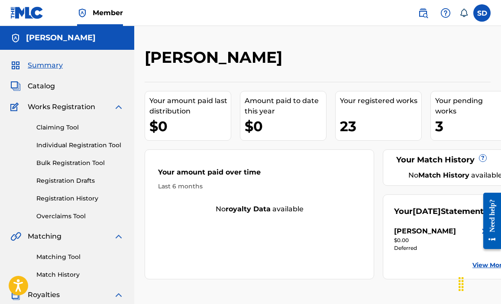
click at [117, 107] on img at bounding box center [118, 107] width 10 height 10
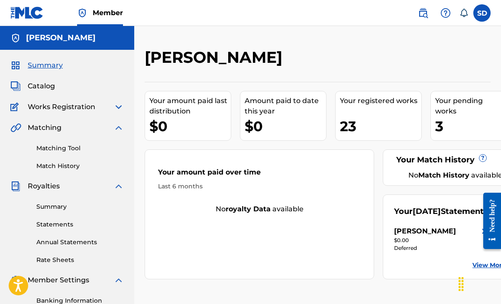
click at [55, 107] on span "Works Registration" at bounding box center [62, 107] width 68 height 10
click at [35, 86] on span "Catalog" at bounding box center [41, 86] width 27 height 10
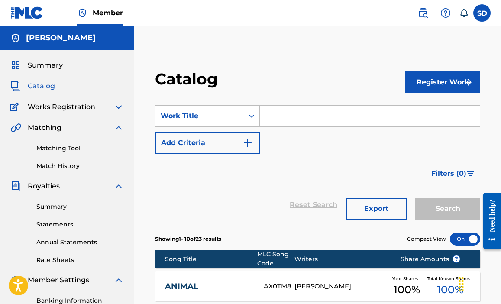
click at [435, 84] on button "Register Work" at bounding box center [442, 82] width 75 height 22
click at [434, 111] on link "Individual" at bounding box center [442, 110] width 75 height 21
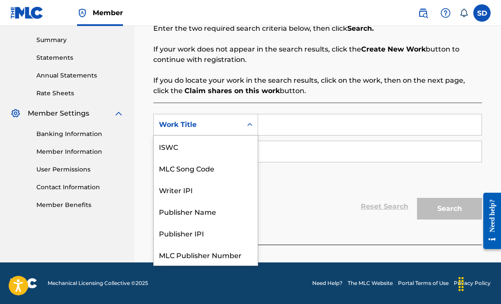
scroll to position [22, 0]
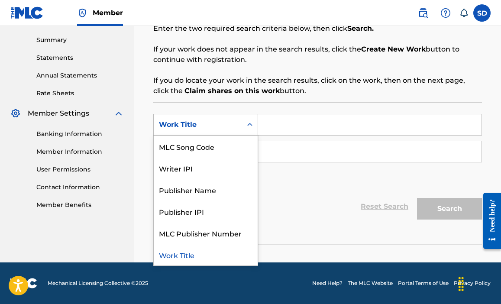
click at [250, 124] on icon "Search Form" at bounding box center [249, 124] width 9 height 9
click at [216, 195] on div "Publisher Name" at bounding box center [206, 190] width 104 height 22
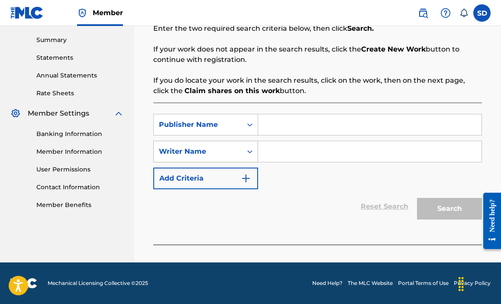
click at [250, 153] on icon "Search Form" at bounding box center [249, 151] width 9 height 9
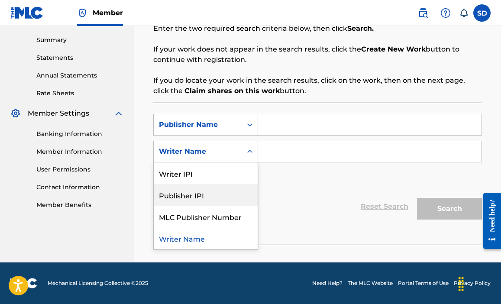
click at [198, 198] on div "Publisher IPI" at bounding box center [206, 195] width 104 height 22
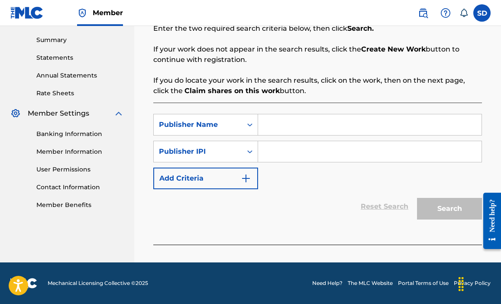
click at [248, 180] on img "Search Form" at bounding box center [246, 178] width 10 height 10
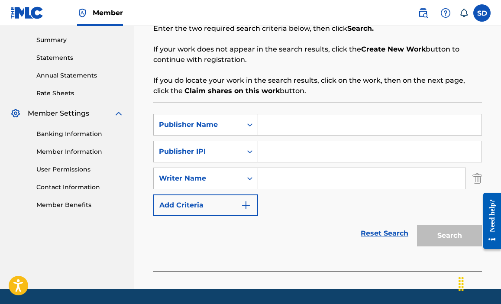
click at [303, 126] on input "Search Form" at bounding box center [369, 124] width 223 height 21
type input "Yasharahla Nation"
click at [286, 148] on input "Search Form" at bounding box center [369, 151] width 223 height 21
type input "1081484557"
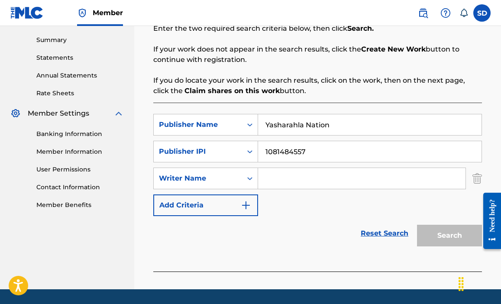
click at [308, 180] on input "Search Form" at bounding box center [361, 178] width 207 height 21
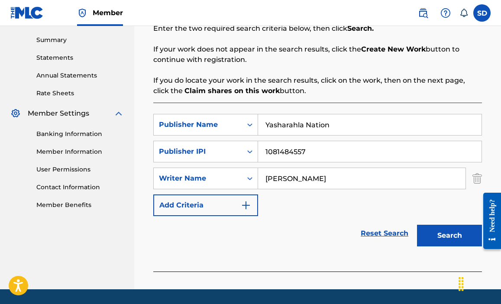
type input "[PERSON_NAME]"
click at [451, 235] on button "Search" at bounding box center [449, 236] width 65 height 22
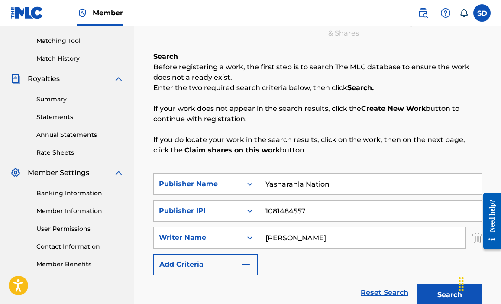
scroll to position [268, 0]
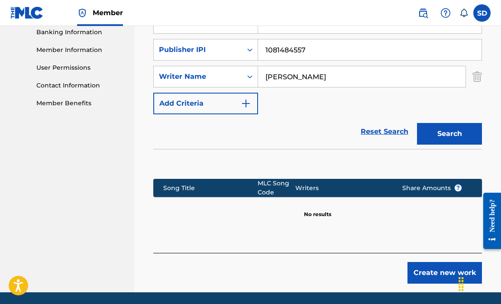
click at [432, 277] on button "Create new work" at bounding box center [444, 273] width 74 height 22
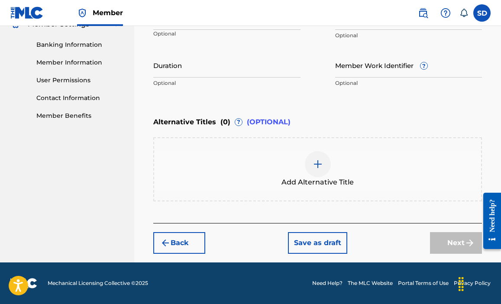
click at [315, 166] on img at bounding box center [317, 164] width 10 height 10
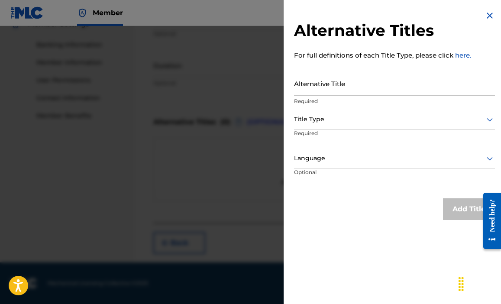
click at [362, 80] on input "Alternative Title" at bounding box center [394, 83] width 201 height 25
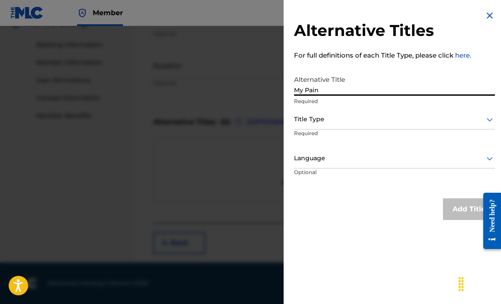
type input "My Pain"
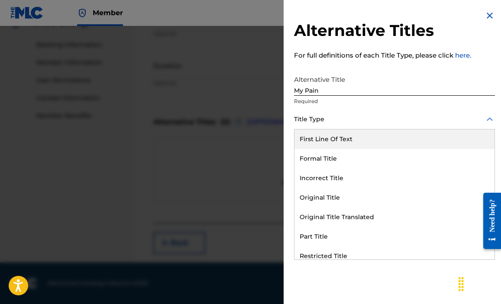
click at [486, 120] on icon at bounding box center [489, 119] width 10 height 10
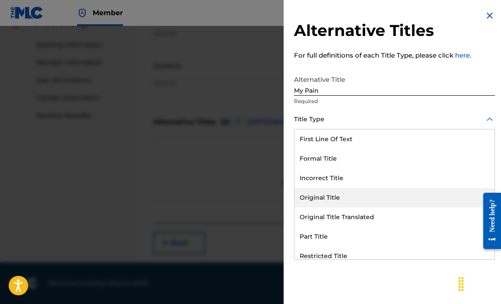
scroll to position [84, 0]
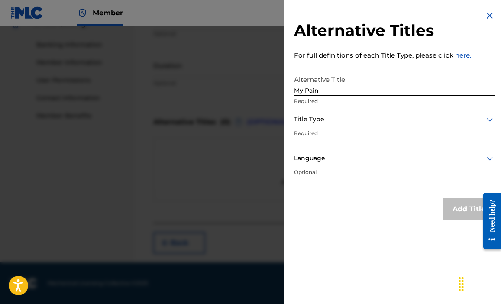
click at [482, 38] on h2 "Alternative Titles" at bounding box center [394, 30] width 201 height 19
click at [488, 158] on icon at bounding box center [489, 158] width 6 height 3
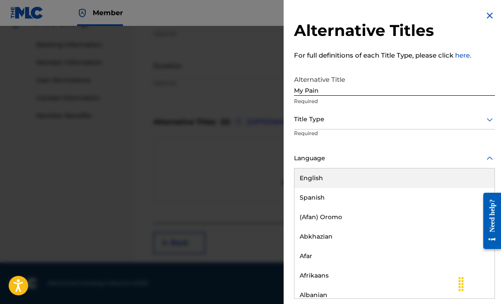
click at [340, 177] on div "English" at bounding box center [394, 177] width 200 height 19
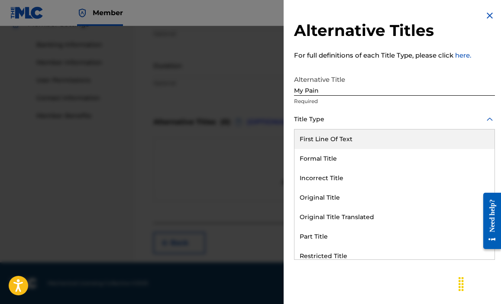
click at [374, 117] on div at bounding box center [394, 119] width 201 height 11
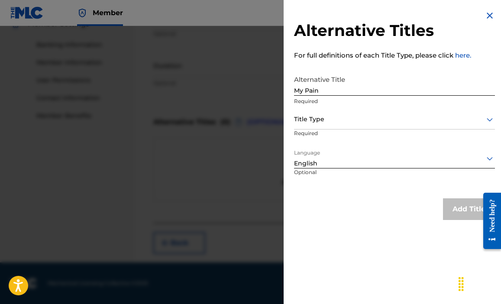
click at [487, 16] on img at bounding box center [489, 15] width 10 height 10
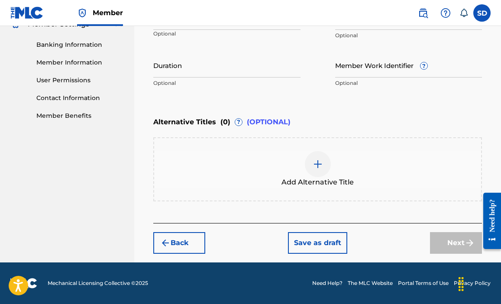
scroll to position [90, 0]
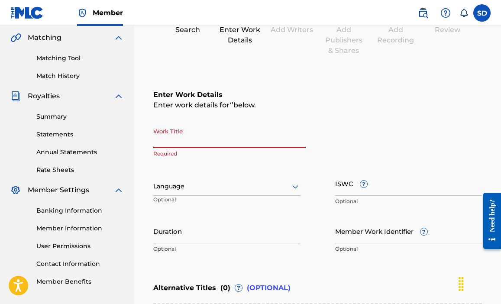
click at [228, 137] on input "Work Title" at bounding box center [229, 135] width 152 height 25
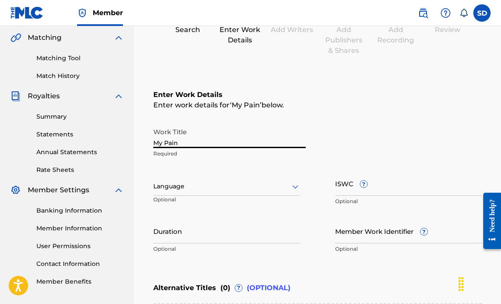
type input "My Pain"
click at [295, 189] on icon at bounding box center [295, 186] width 10 height 10
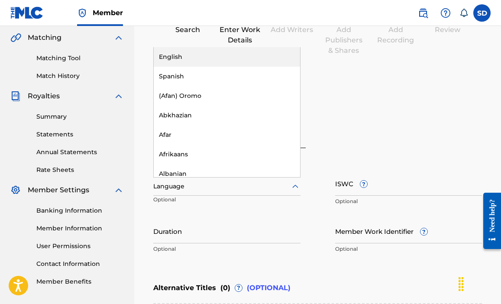
click at [190, 61] on div "English" at bounding box center [227, 56] width 146 height 19
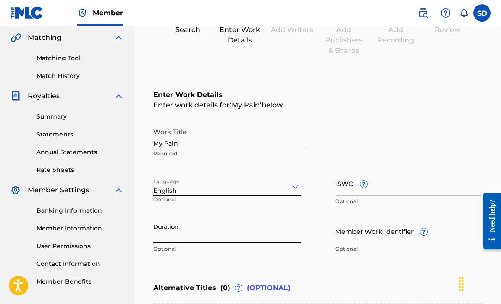
click at [197, 230] on input "Duration" at bounding box center [226, 231] width 147 height 25
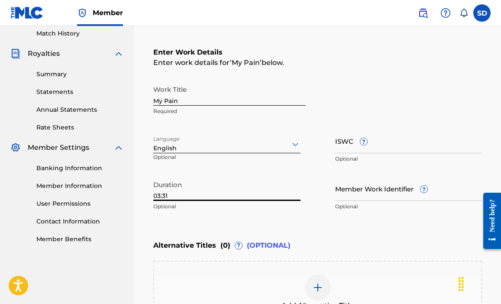
scroll to position [256, 0]
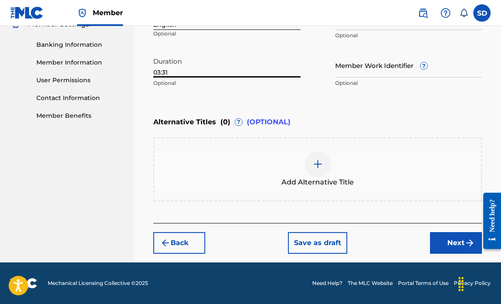
type input "03:31"
click at [457, 248] on button "Next" at bounding box center [456, 243] width 52 height 22
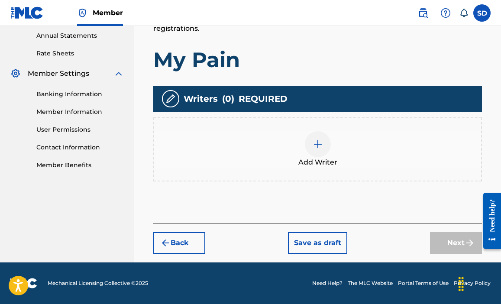
scroll to position [206, 0]
click at [314, 138] on div at bounding box center [318, 144] width 26 height 26
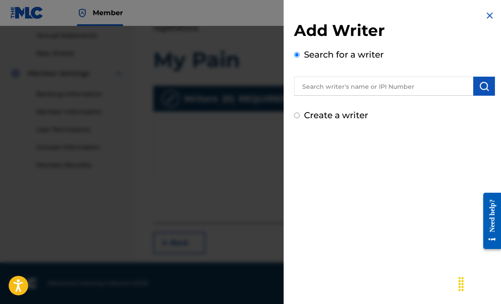
click at [405, 88] on input "text" at bounding box center [383, 86] width 179 height 19
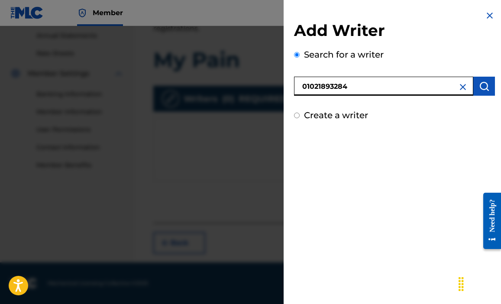
type input "01021893284"
click at [481, 91] on img "submit" at bounding box center [484, 86] width 10 height 10
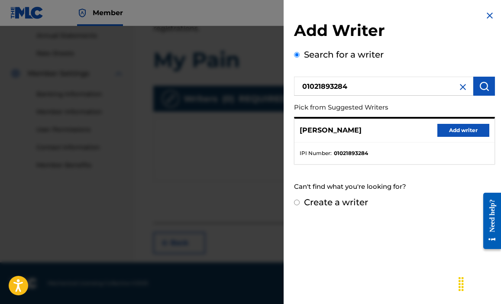
click at [451, 133] on button "Add writer" at bounding box center [463, 130] width 52 height 13
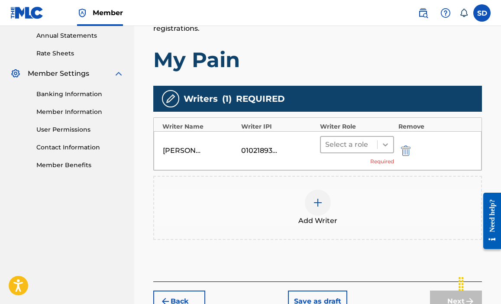
click at [389, 142] on icon at bounding box center [385, 144] width 9 height 9
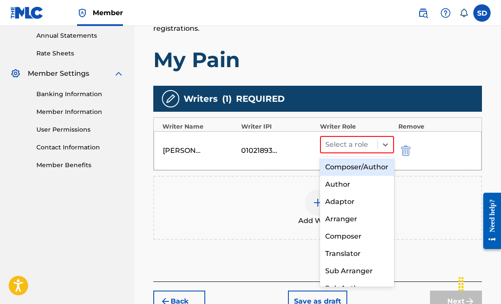
click at [365, 174] on div "Composer/Author" at bounding box center [357, 166] width 74 height 17
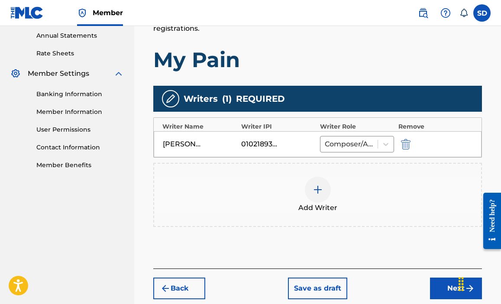
click at [444, 290] on button "Next" at bounding box center [456, 288] width 52 height 22
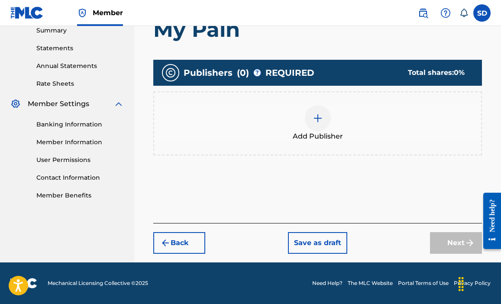
scroll to position [176, 0]
click at [321, 119] on img at bounding box center [317, 118] width 10 height 10
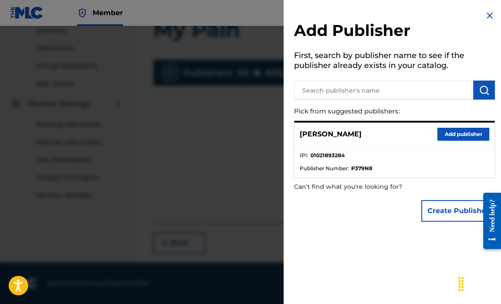
click at [461, 136] on button "Add publisher" at bounding box center [463, 134] width 52 height 13
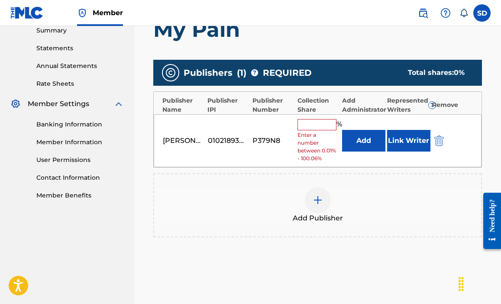
click at [315, 124] on input "text" at bounding box center [316, 124] width 39 height 11
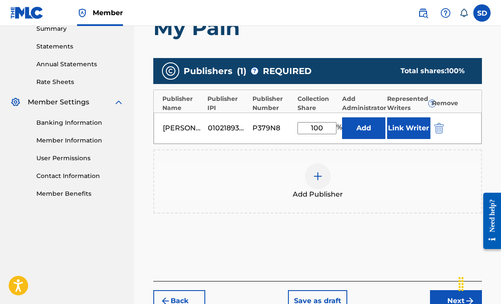
scroll to position [180, 0]
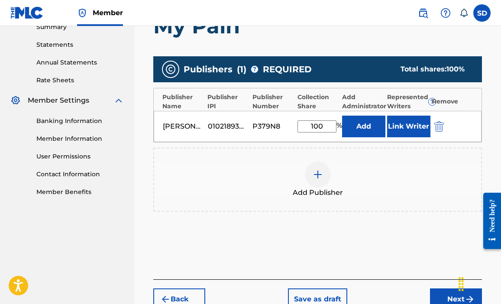
type input "100"
click at [448, 297] on button "Next" at bounding box center [456, 299] width 52 height 22
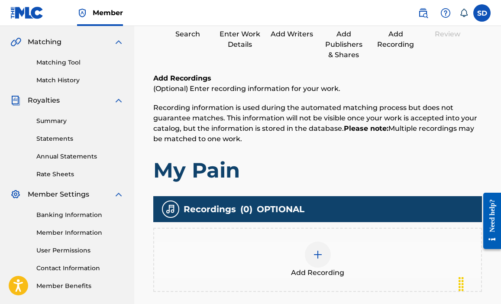
scroll to position [101, 0]
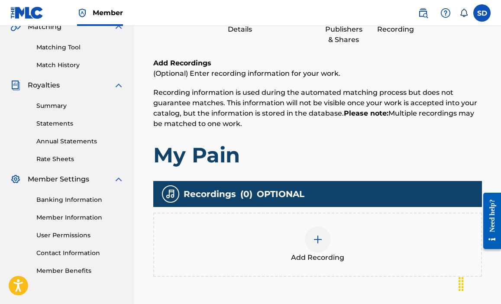
click at [322, 241] on img at bounding box center [317, 239] width 10 height 10
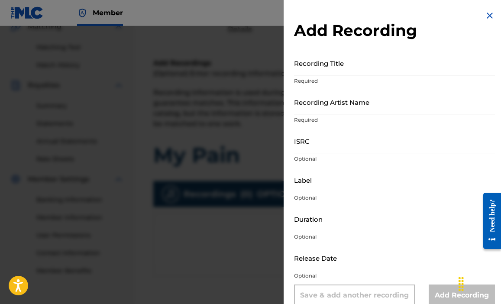
click at [370, 62] on input "Recording Title" at bounding box center [394, 63] width 201 height 25
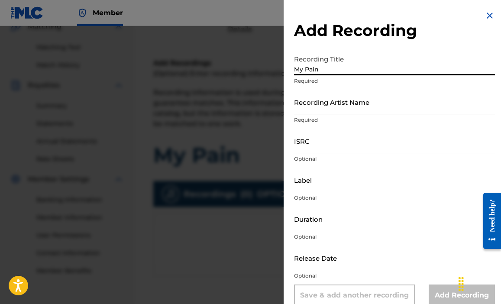
type input "My Pain"
click at [365, 99] on input "Recording Artist Name" at bounding box center [394, 102] width 201 height 25
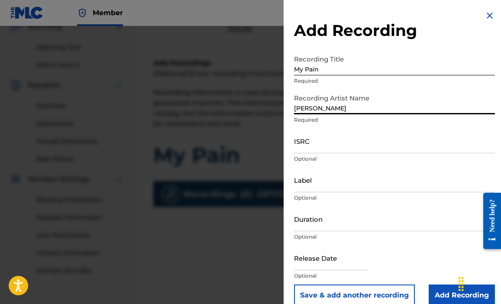
type input "[PERSON_NAME]"
click at [329, 143] on input "ISRC" at bounding box center [394, 141] width 201 height 25
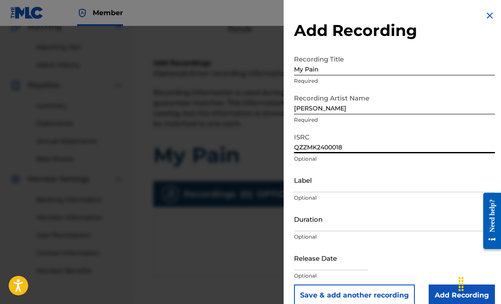
type input "QZZMK2400018"
click at [319, 179] on input "Label" at bounding box center [394, 179] width 201 height 25
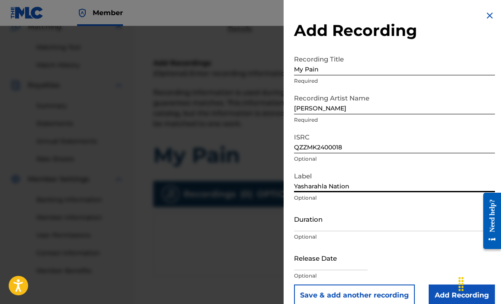
type input "Yasharahla Nation"
click at [321, 220] on input "Duration" at bounding box center [394, 218] width 201 height 25
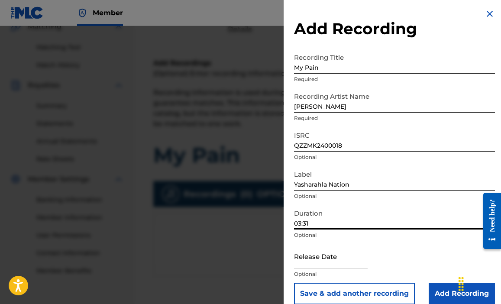
scroll to position [13, 0]
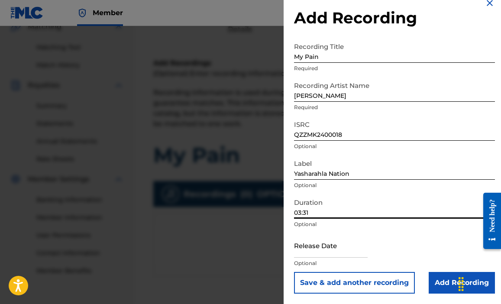
type input "03:31"
select select "7"
select select "2025"
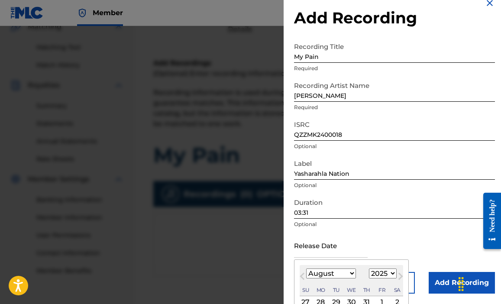
click at [339, 246] on input "text" at bounding box center [331, 245] width 74 height 25
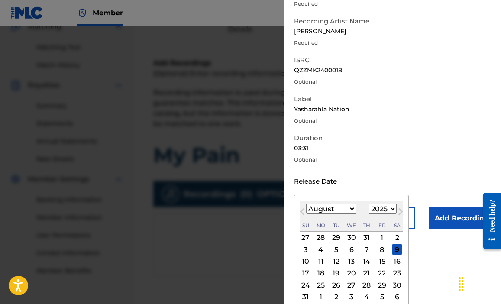
scroll to position [93, 0]
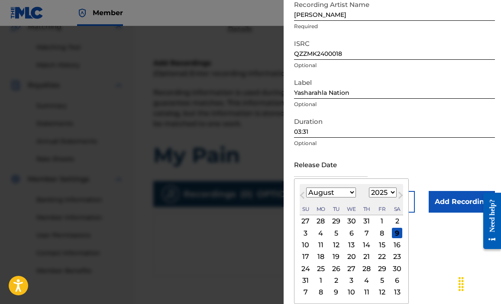
select select "8"
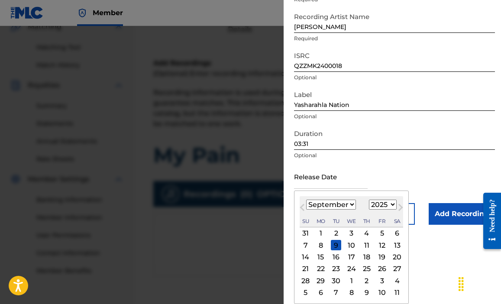
scroll to position [81, 0]
click at [320, 235] on div "1" at bounding box center [320, 233] width 10 height 10
type input "[DATE]"
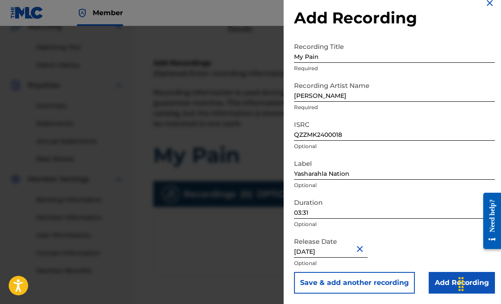
scroll to position [150, 0]
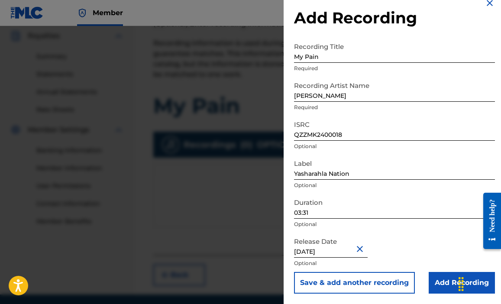
click at [442, 285] on input "Add Recording" at bounding box center [461, 283] width 66 height 22
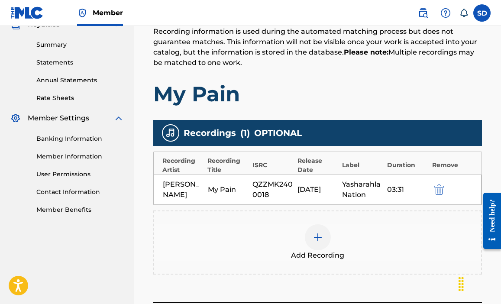
scroll to position [251, 0]
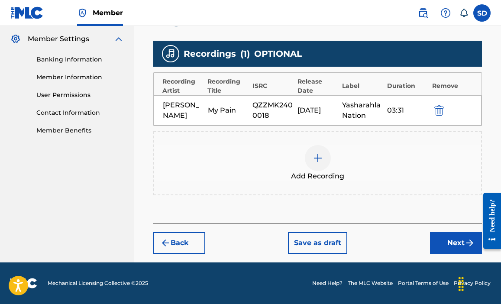
click at [456, 242] on button "Next" at bounding box center [456, 243] width 52 height 22
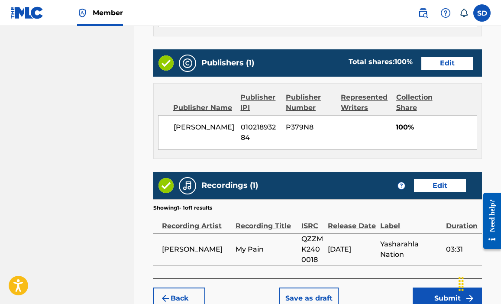
scroll to position [479, 0]
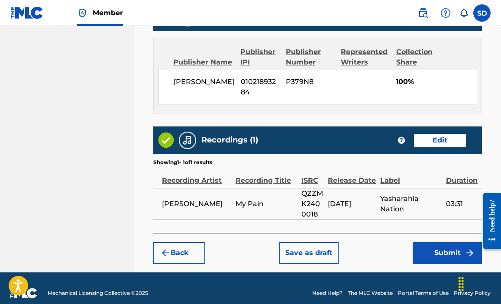
click at [451, 248] on button "Submit" at bounding box center [446, 253] width 69 height 22
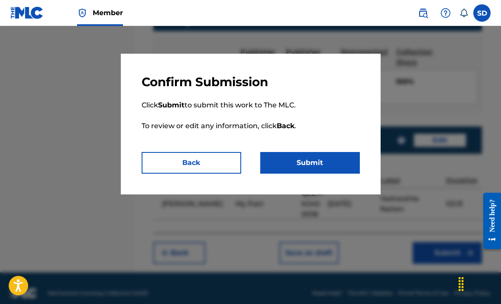
click at [310, 163] on button "Submit" at bounding box center [310, 163] width 100 height 22
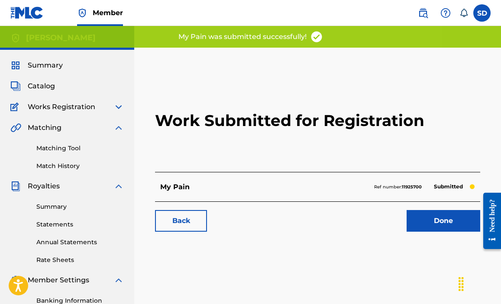
click at [438, 225] on link "Done" at bounding box center [443, 221] width 74 height 22
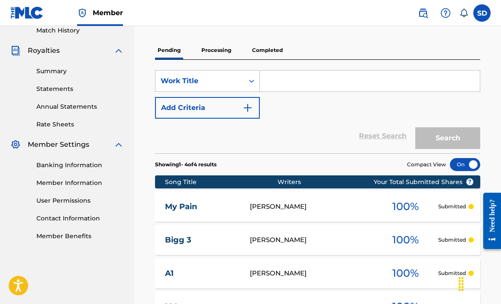
scroll to position [66, 0]
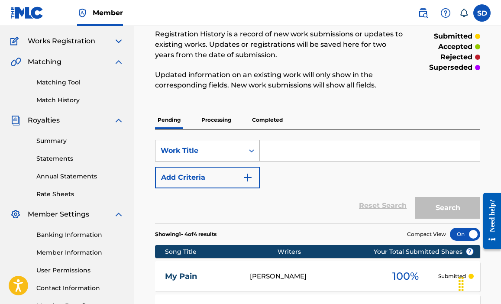
click at [230, 153] on div "Work Title" at bounding box center [200, 150] width 78 height 10
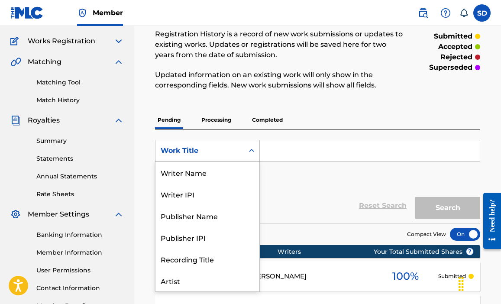
scroll to position [43, 0]
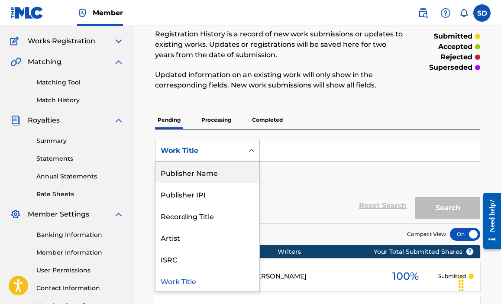
click at [222, 173] on div "Publisher Name" at bounding box center [207, 172] width 104 height 22
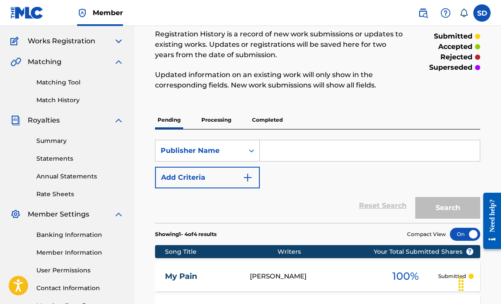
click at [245, 178] on img "Search Form" at bounding box center [247, 177] width 10 height 10
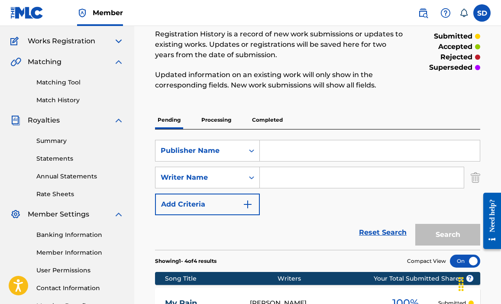
click at [215, 206] on button "Add Criteria" at bounding box center [207, 204] width 105 height 22
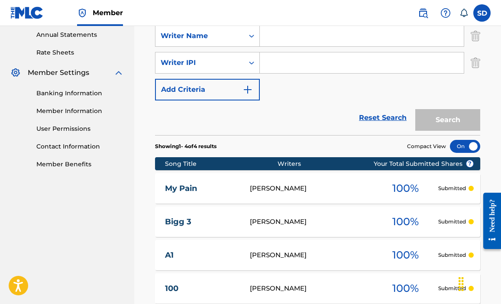
scroll to position [102, 0]
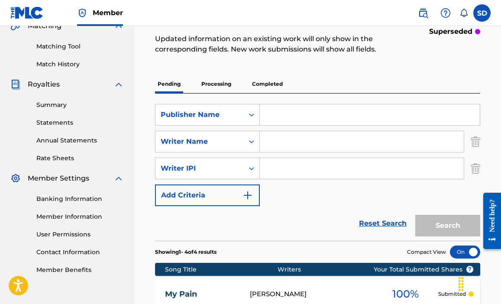
click at [284, 119] on input "Search Form" at bounding box center [370, 114] width 220 height 21
click at [282, 166] on input "Search Form" at bounding box center [362, 168] width 204 height 21
type input "01021893284"
click at [247, 198] on img "Search Form" at bounding box center [247, 195] width 10 height 10
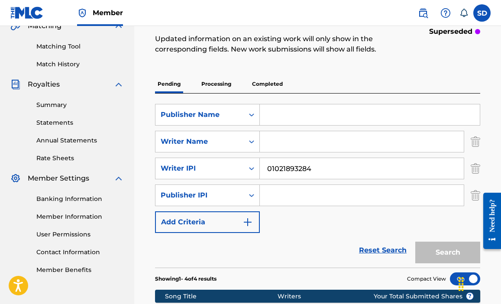
click at [280, 194] on input "Search Form" at bounding box center [362, 195] width 204 height 21
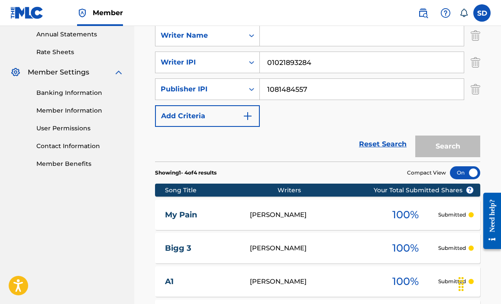
scroll to position [153, 0]
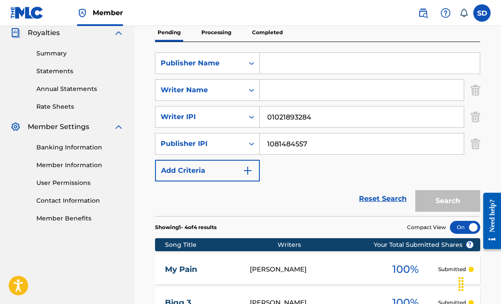
type input "1081484557"
click at [298, 59] on input "Search Form" at bounding box center [370, 63] width 220 height 21
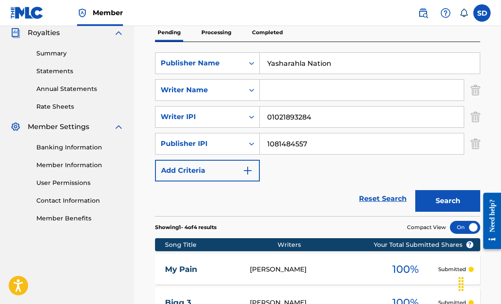
type input "Yasharahla Nation"
click at [283, 93] on input "Search Form" at bounding box center [362, 90] width 204 height 21
type input "Sly [PERSON_NAME]"
click at [445, 199] on button "Search" at bounding box center [447, 201] width 65 height 22
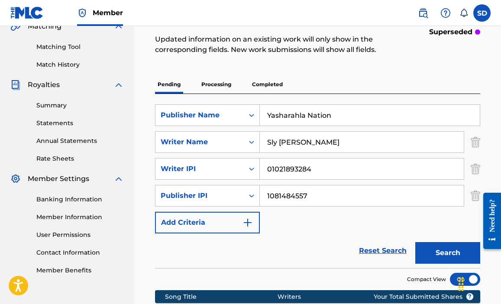
scroll to position [177, 0]
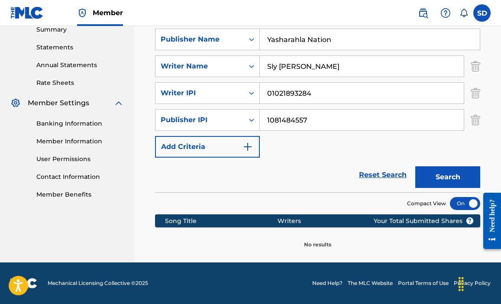
click at [247, 149] on img "Search Form" at bounding box center [247, 147] width 10 height 10
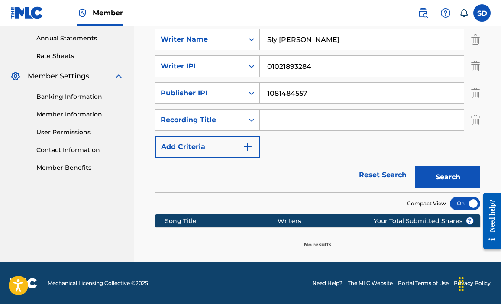
scroll to position [106, 0]
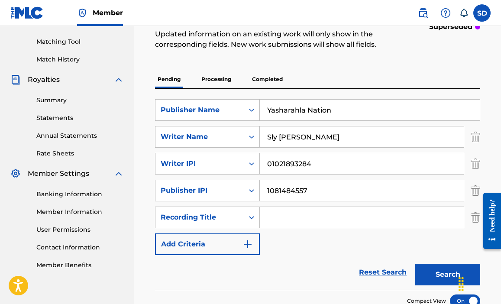
click at [430, 277] on button "Search" at bounding box center [447, 275] width 65 height 22
click at [298, 213] on input "Search Form" at bounding box center [362, 217] width 204 height 21
type input "The 2 Of Us"
click at [437, 275] on button "Search" at bounding box center [447, 275] width 65 height 22
click at [228, 245] on button "Add Criteria" at bounding box center [207, 244] width 105 height 22
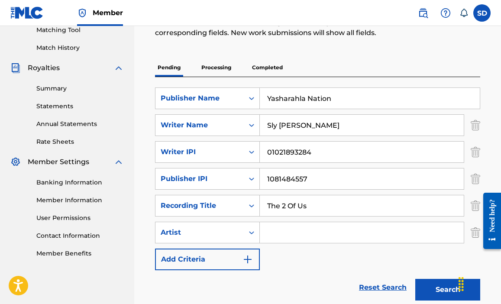
scroll to position [143, 0]
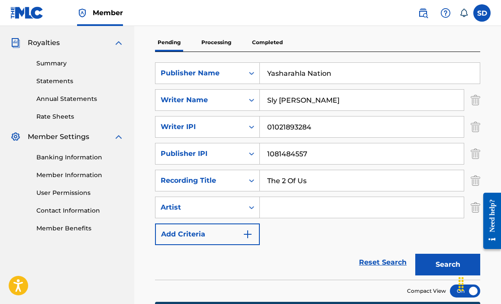
click at [331, 209] on input "Search Form" at bounding box center [362, 207] width 204 height 21
type input "[PERSON_NAME]"
click at [445, 267] on button "Search" at bounding box center [447, 265] width 65 height 22
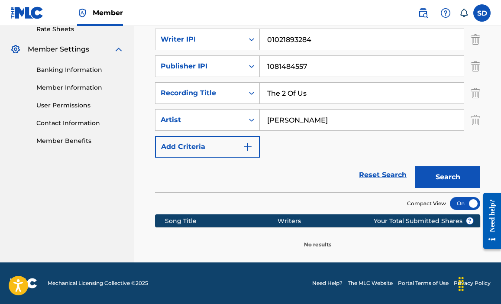
scroll to position [0, 0]
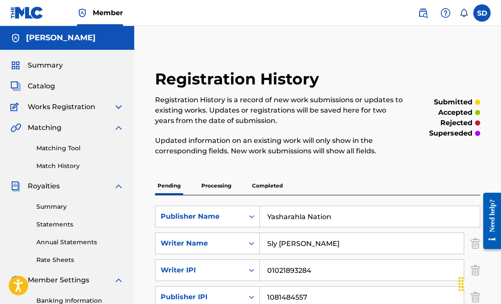
click at [121, 109] on img at bounding box center [118, 107] width 10 height 10
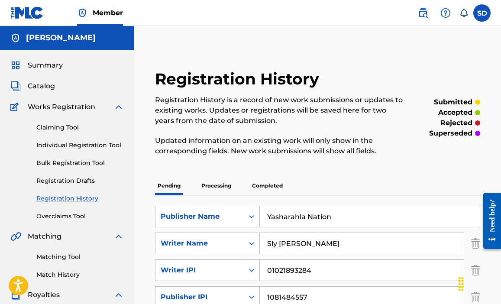
click at [96, 146] on link "Individual Registration Tool" at bounding box center [79, 145] width 87 height 9
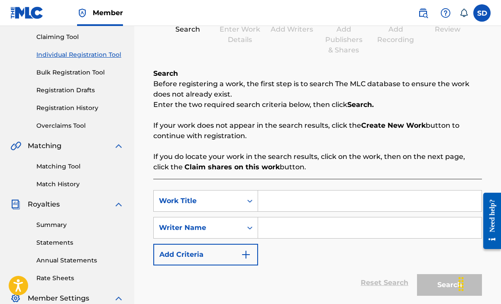
scroll to position [92, 0]
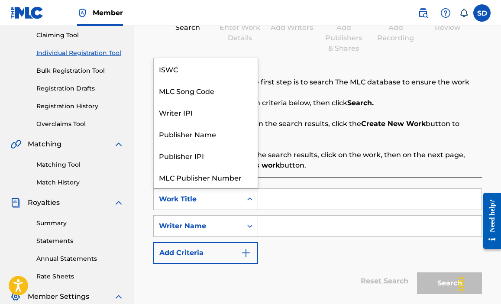
click at [253, 201] on icon "Search Form" at bounding box center [249, 199] width 9 height 9
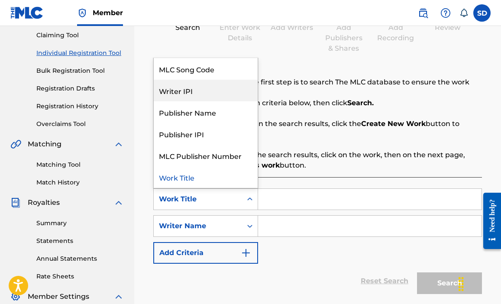
click at [201, 90] on div "Writer IPI" at bounding box center [206, 91] width 104 height 22
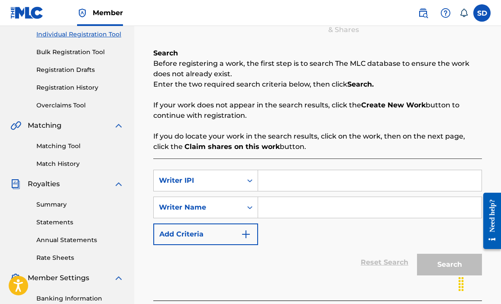
scroll to position [165, 0]
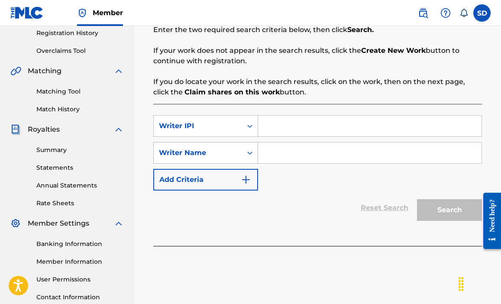
click at [244, 153] on div "Search Form" at bounding box center [250, 153] width 16 height 16
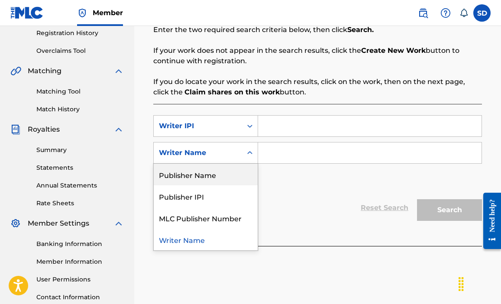
click at [219, 175] on div "Publisher Name" at bounding box center [206, 175] width 104 height 22
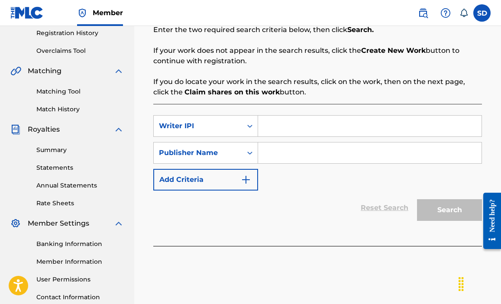
click at [246, 180] on img "Search Form" at bounding box center [246, 179] width 10 height 10
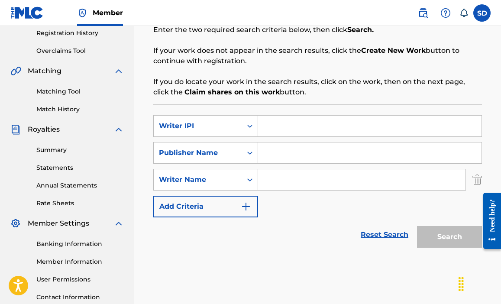
click at [247, 209] on img "Search Form" at bounding box center [246, 206] width 10 height 10
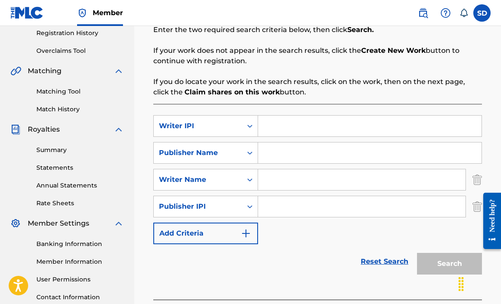
click at [238, 235] on button "Add Criteria" at bounding box center [205, 233] width 105 height 22
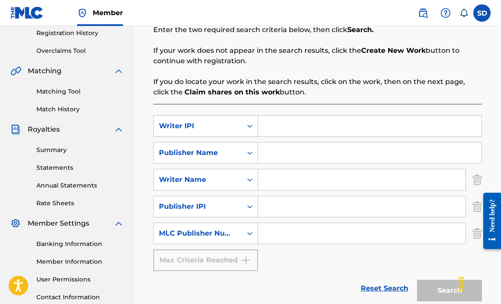
scroll to position [182, 0]
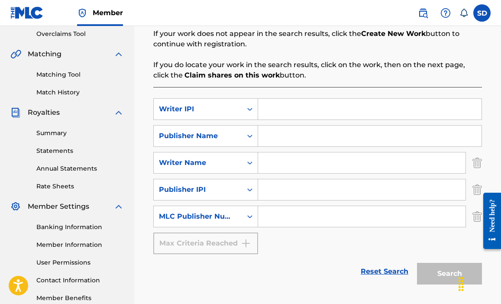
click at [289, 166] on input "Search Form" at bounding box center [361, 162] width 207 height 21
type input "Sly [PERSON_NAME]"
click at [297, 130] on input "Search Form" at bounding box center [369, 136] width 223 height 21
type input "Yasharahla Nation"
click at [296, 186] on input "Search Form" at bounding box center [361, 189] width 207 height 21
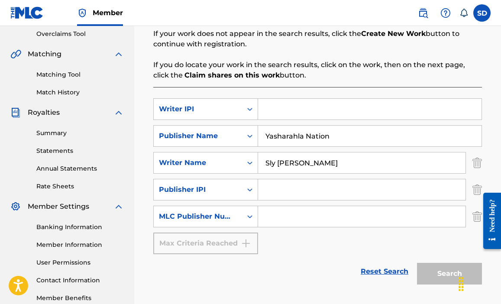
click at [353, 105] on input "Search Form" at bounding box center [369, 109] width 223 height 21
type input "01021893284"
click at [280, 192] on input "Search Form" at bounding box center [361, 189] width 207 height 21
type input "1081484557"
click at [288, 216] on input "Search Form" at bounding box center [361, 216] width 207 height 21
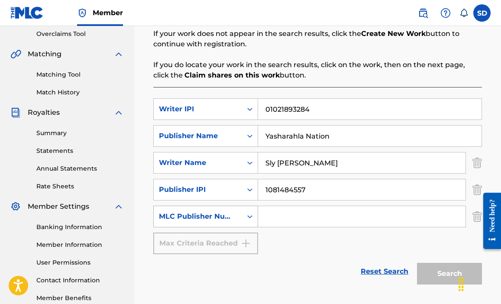
click at [250, 218] on icon "Search Form" at bounding box center [249, 216] width 9 height 9
click at [279, 217] on input "Search Form" at bounding box center [361, 216] width 207 height 21
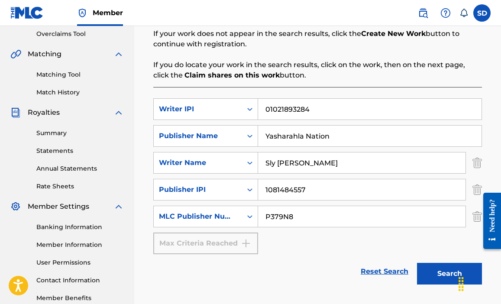
type input "P379N8"
click at [437, 276] on button "Search" at bounding box center [449, 274] width 65 height 22
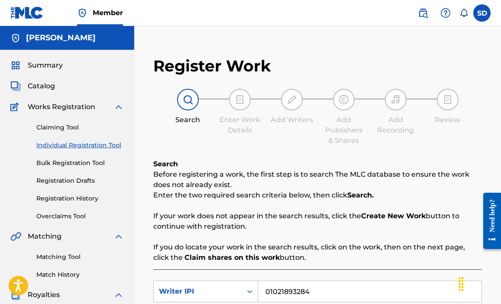
scroll to position [352, 0]
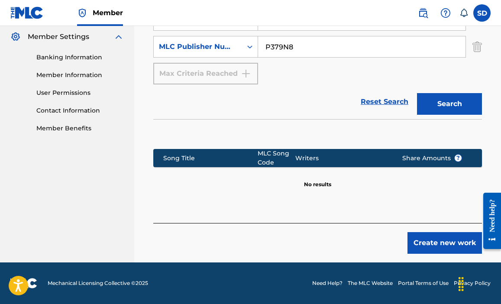
click at [442, 242] on button "Create new work" at bounding box center [444, 243] width 74 height 22
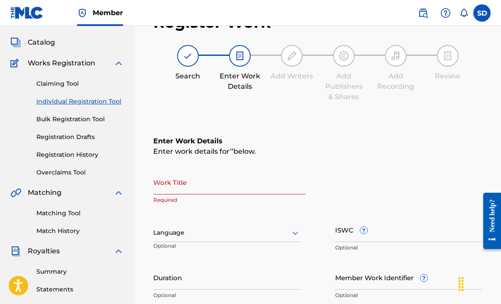
scroll to position [117, 0]
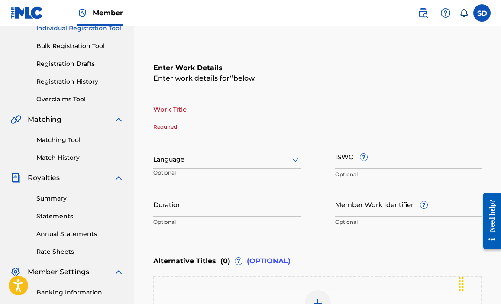
click at [188, 112] on input "Work Title" at bounding box center [229, 109] width 152 height 25
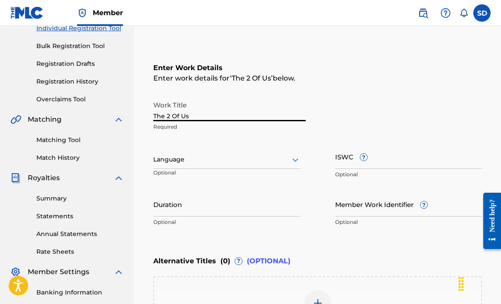
type input "The 2 Of Us"
click at [297, 160] on icon at bounding box center [295, 159] width 6 height 3
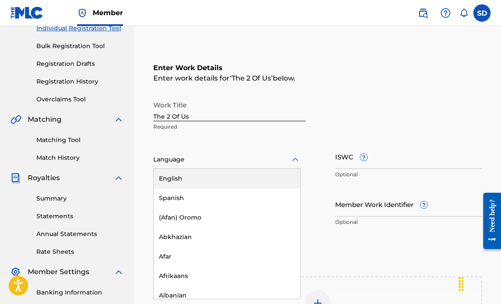
click at [208, 185] on div "English" at bounding box center [227, 178] width 146 height 19
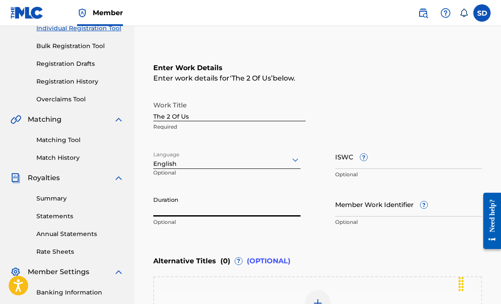
click at [212, 207] on input "Duration" at bounding box center [226, 204] width 147 height 25
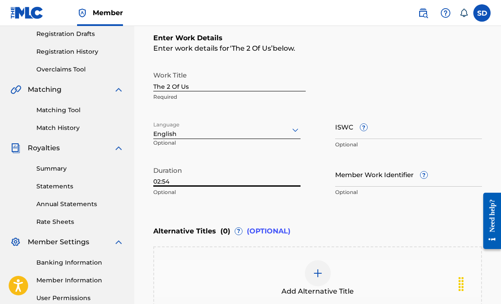
scroll to position [220, 0]
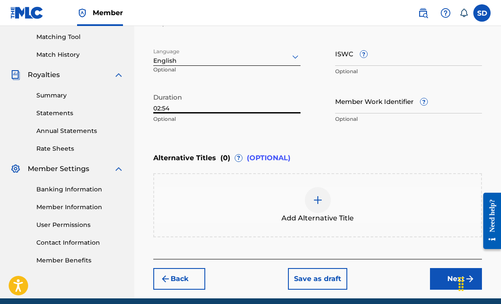
type input "02:54"
click at [324, 200] on div at bounding box center [318, 200] width 26 height 26
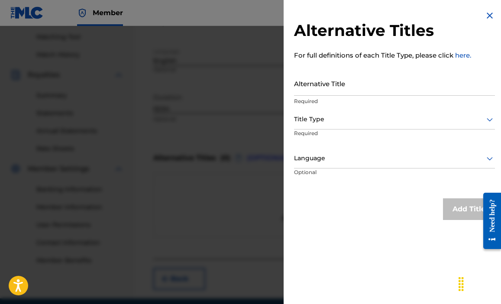
click at [485, 14] on img at bounding box center [489, 15] width 10 height 10
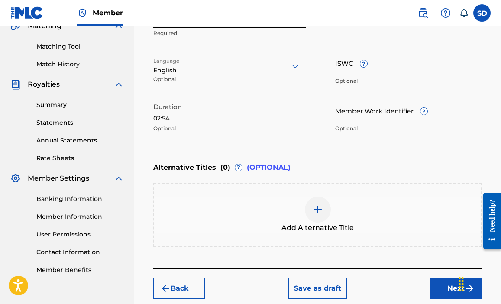
scroll to position [256, 0]
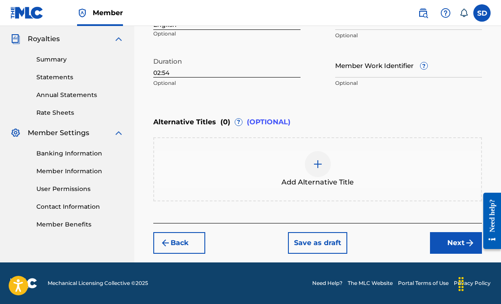
click at [449, 245] on button "Next" at bounding box center [456, 243] width 52 height 22
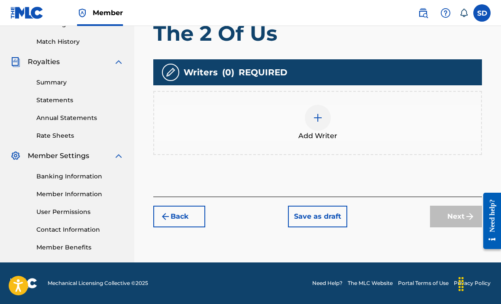
click at [316, 122] on img at bounding box center [317, 118] width 10 height 10
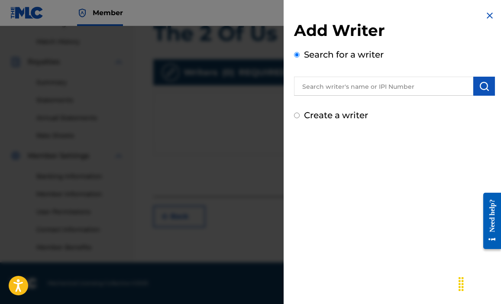
click at [403, 85] on input "text" at bounding box center [383, 86] width 179 height 19
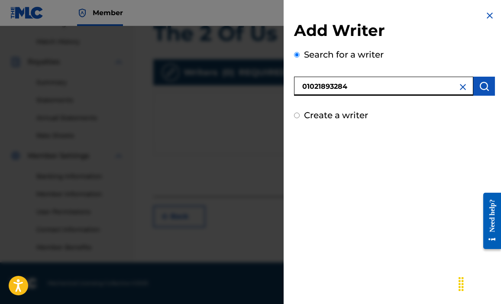
type input "01021893284"
click at [486, 90] on button "submit" at bounding box center [484, 86] width 22 height 19
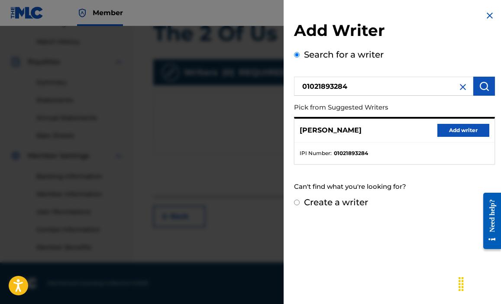
click at [466, 132] on button "Add writer" at bounding box center [463, 130] width 52 height 13
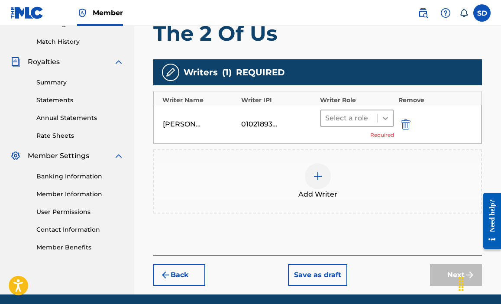
click at [383, 120] on icon at bounding box center [385, 118] width 9 height 9
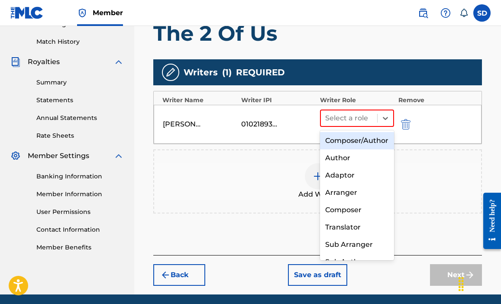
click at [356, 146] on div "Composer/Author" at bounding box center [357, 140] width 74 height 17
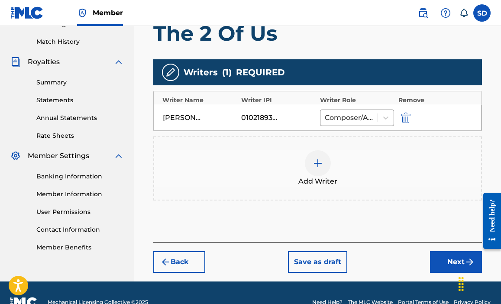
click at [457, 259] on button "Next" at bounding box center [456, 262] width 52 height 22
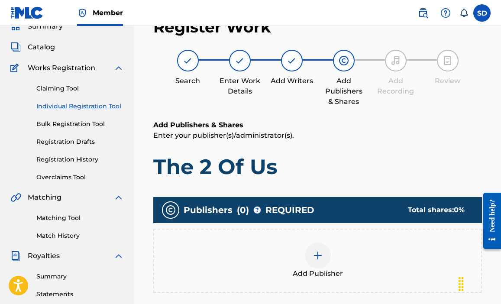
scroll to position [56, 0]
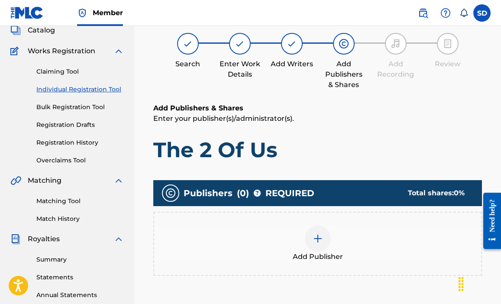
click at [318, 238] on img at bounding box center [317, 238] width 10 height 10
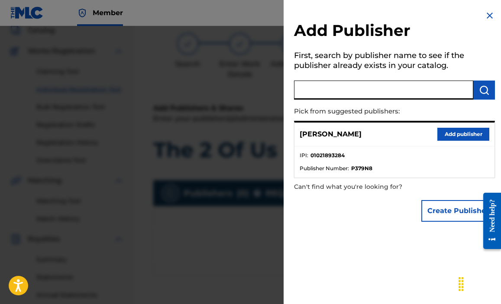
click at [433, 94] on input "text" at bounding box center [383, 89] width 179 height 19
click at [451, 136] on button "Add publisher" at bounding box center [463, 134] width 52 height 13
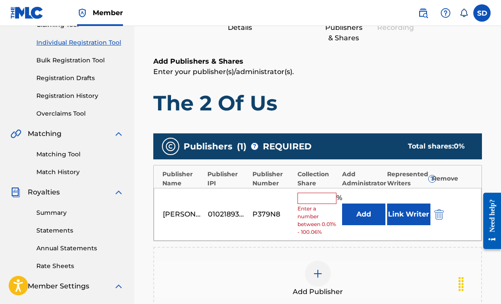
scroll to position [167, 0]
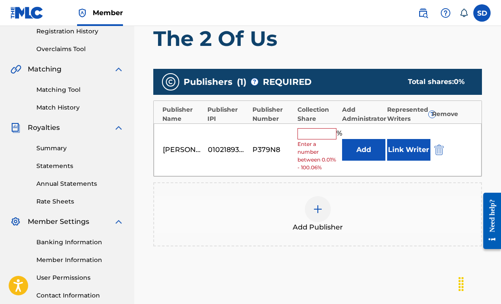
click at [322, 134] on input "text" at bounding box center [316, 133] width 39 height 11
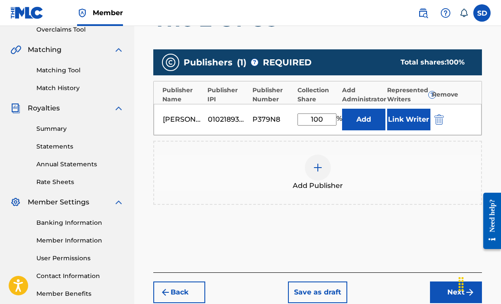
scroll to position [195, 0]
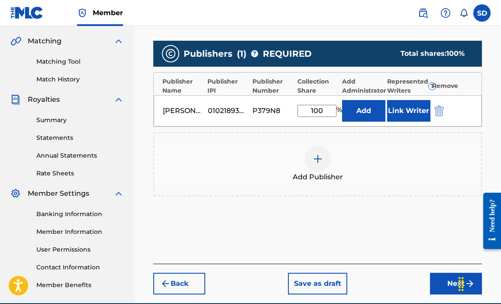
type input "100"
click at [449, 288] on button "Next" at bounding box center [456, 284] width 52 height 22
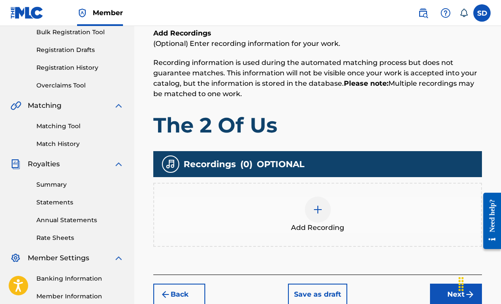
scroll to position [233, 0]
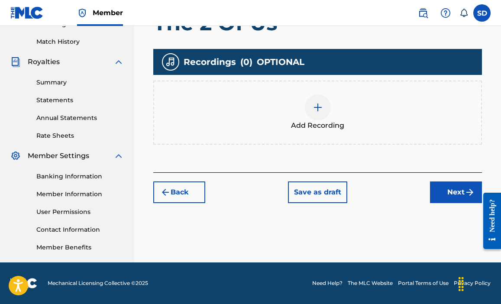
click at [325, 101] on div at bounding box center [318, 107] width 26 height 26
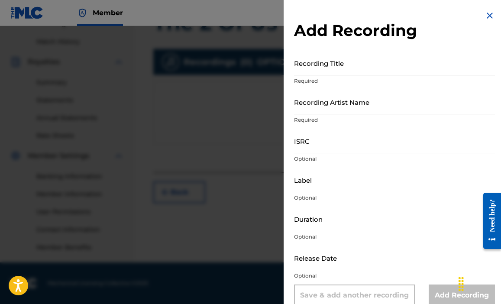
click at [342, 64] on input "Recording Title" at bounding box center [394, 63] width 201 height 25
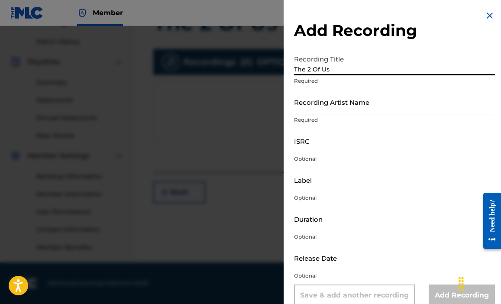
type input "The 2 Of Us"
click at [360, 106] on input "Recording Artist Name" at bounding box center [394, 102] width 201 height 25
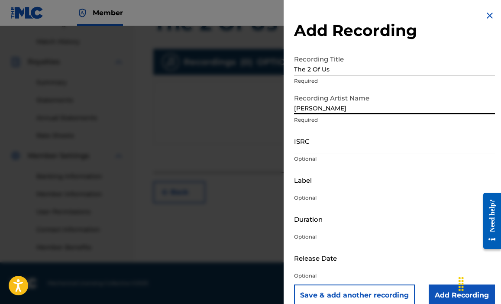
type input "[PERSON_NAME]"
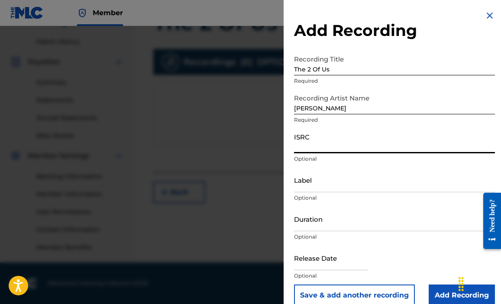
click at [334, 148] on input "ISRC" at bounding box center [394, 141] width 201 height 25
type input "QZZMK2400019"
click at [348, 183] on input "Label" at bounding box center [394, 179] width 201 height 25
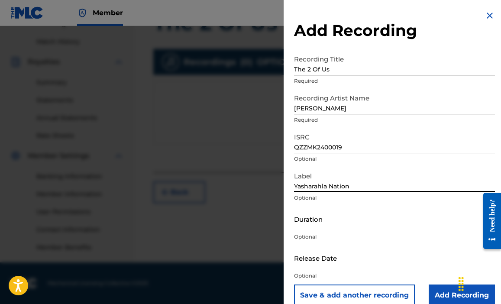
type input "Yasharahla Nation"
click at [344, 219] on input "Duration" at bounding box center [394, 218] width 201 height 25
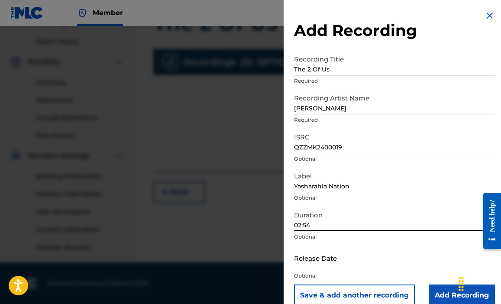
scroll to position [13, 0]
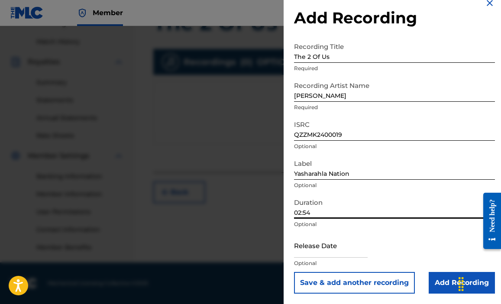
type input "02:54"
click at [344, 248] on input "text" at bounding box center [331, 245] width 74 height 25
select select "7"
select select "2025"
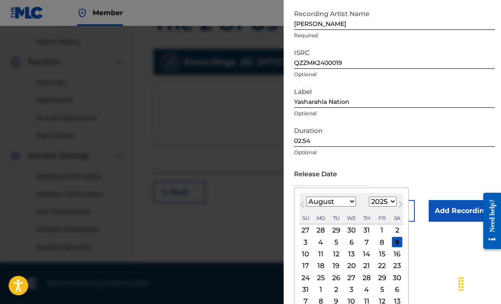
scroll to position [93, 0]
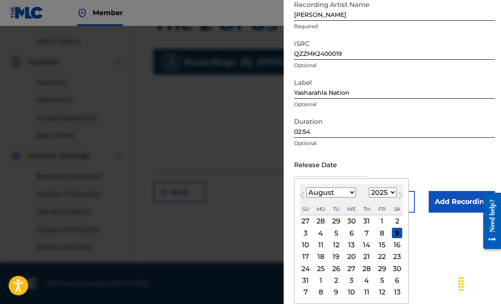
select select "8"
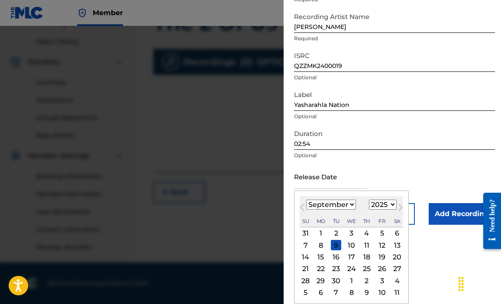
scroll to position [81, 0]
click at [316, 233] on div "1" at bounding box center [320, 233] width 10 height 10
type input "[DATE]"
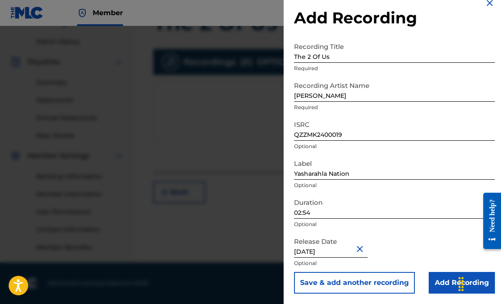
scroll to position [13, 0]
click at [442, 286] on input "Add Recording" at bounding box center [461, 283] width 66 height 22
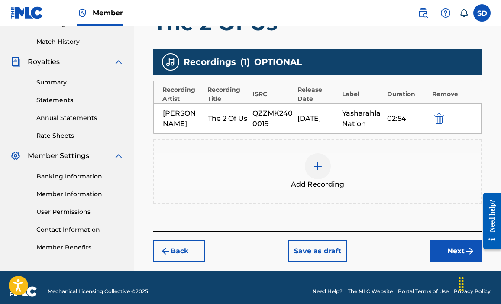
click at [447, 261] on button "Next" at bounding box center [456, 251] width 52 height 22
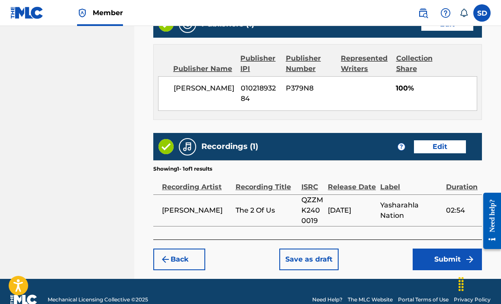
scroll to position [479, 0]
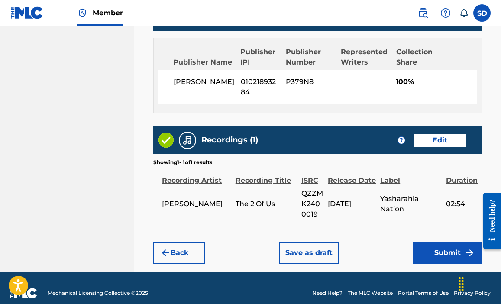
click at [444, 249] on button "Submit" at bounding box center [446, 253] width 69 height 22
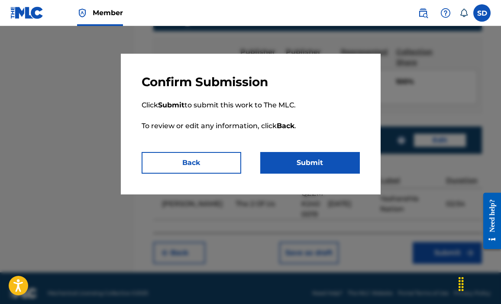
click at [313, 163] on button "Submit" at bounding box center [310, 163] width 100 height 22
